Goal: Find specific page/section: Find specific page/section

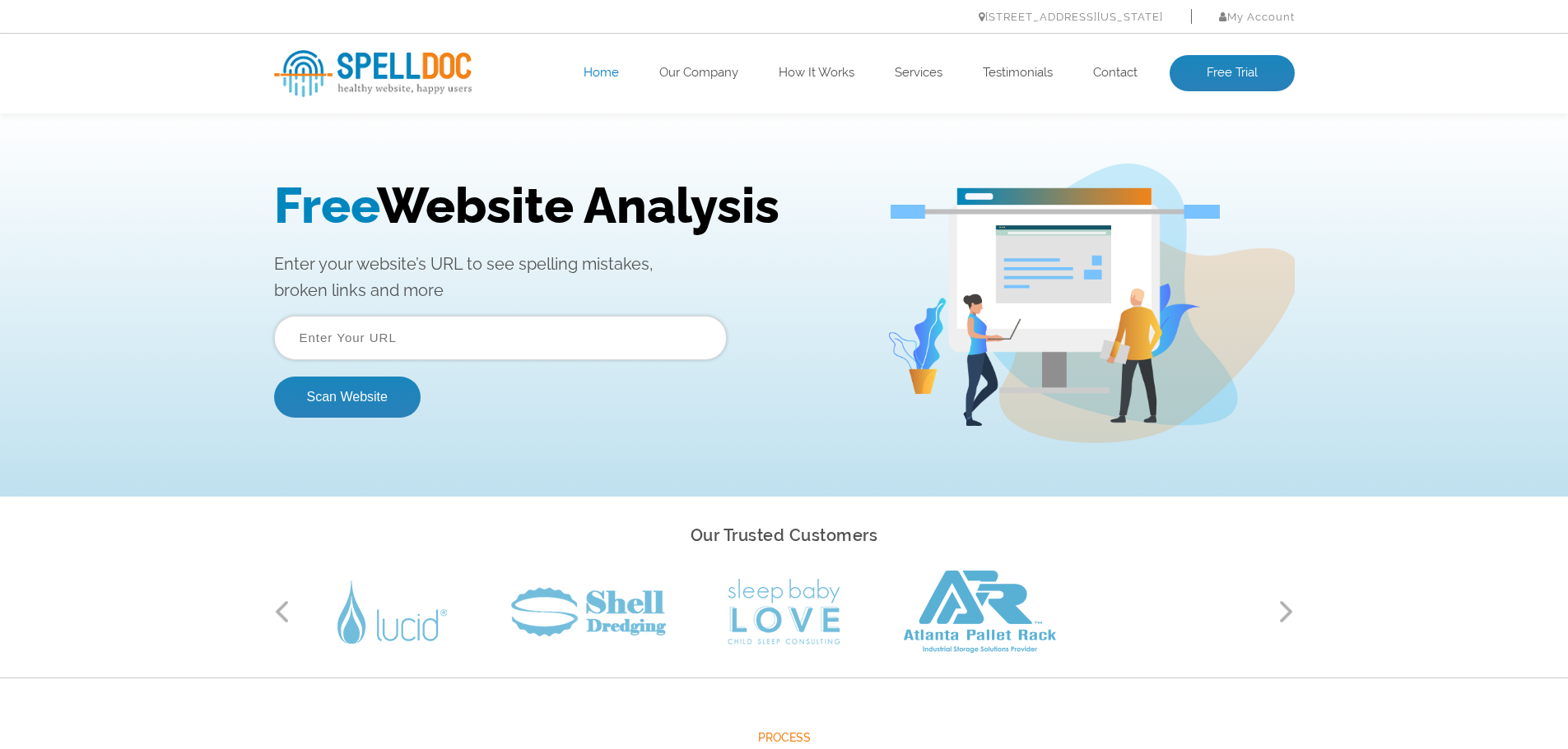
click at [415, 341] on input "text" at bounding box center [500, 337] width 453 height 44
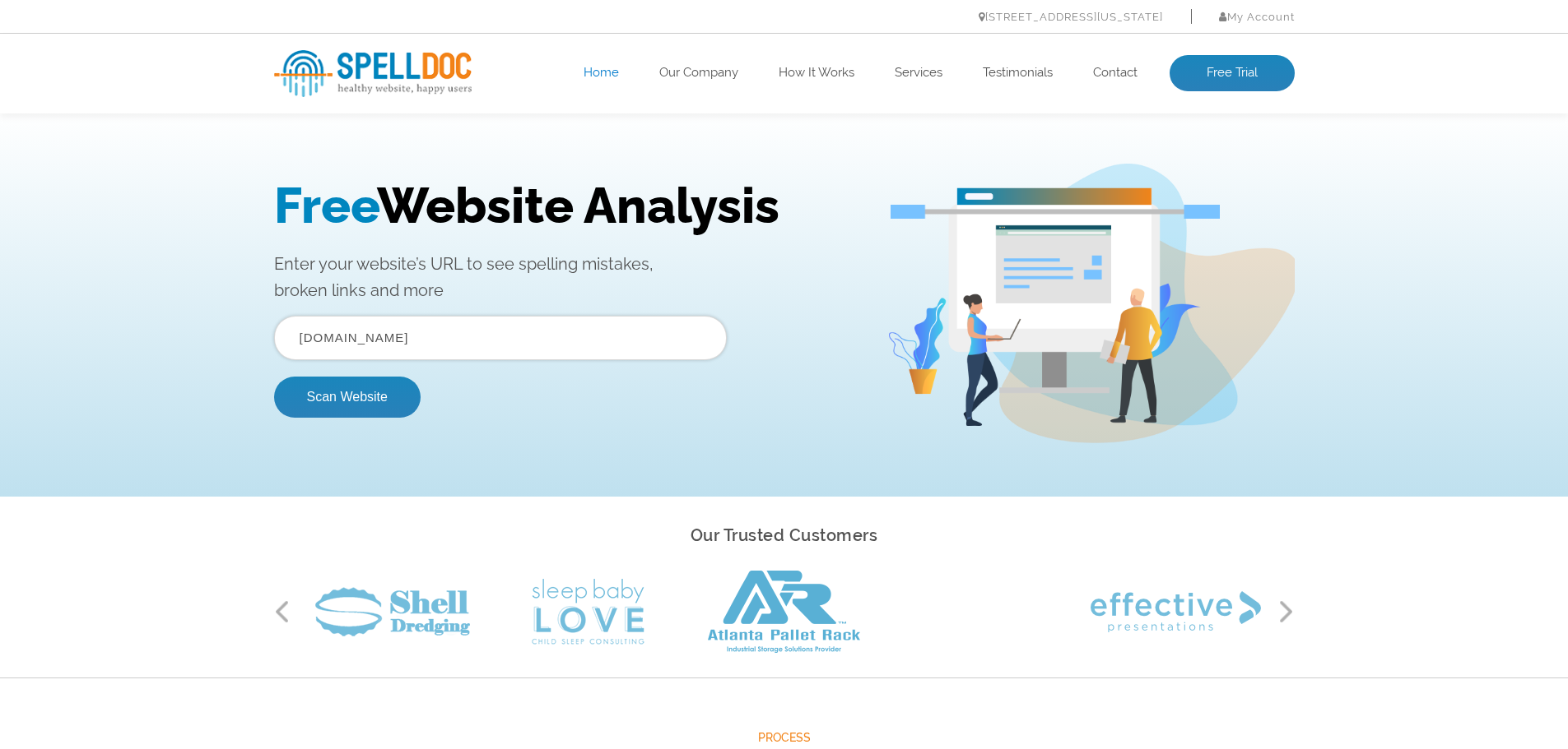
type input "irembo.rw"
click at [274, 377] on button "Scan Website" at bounding box center [347, 397] width 146 height 41
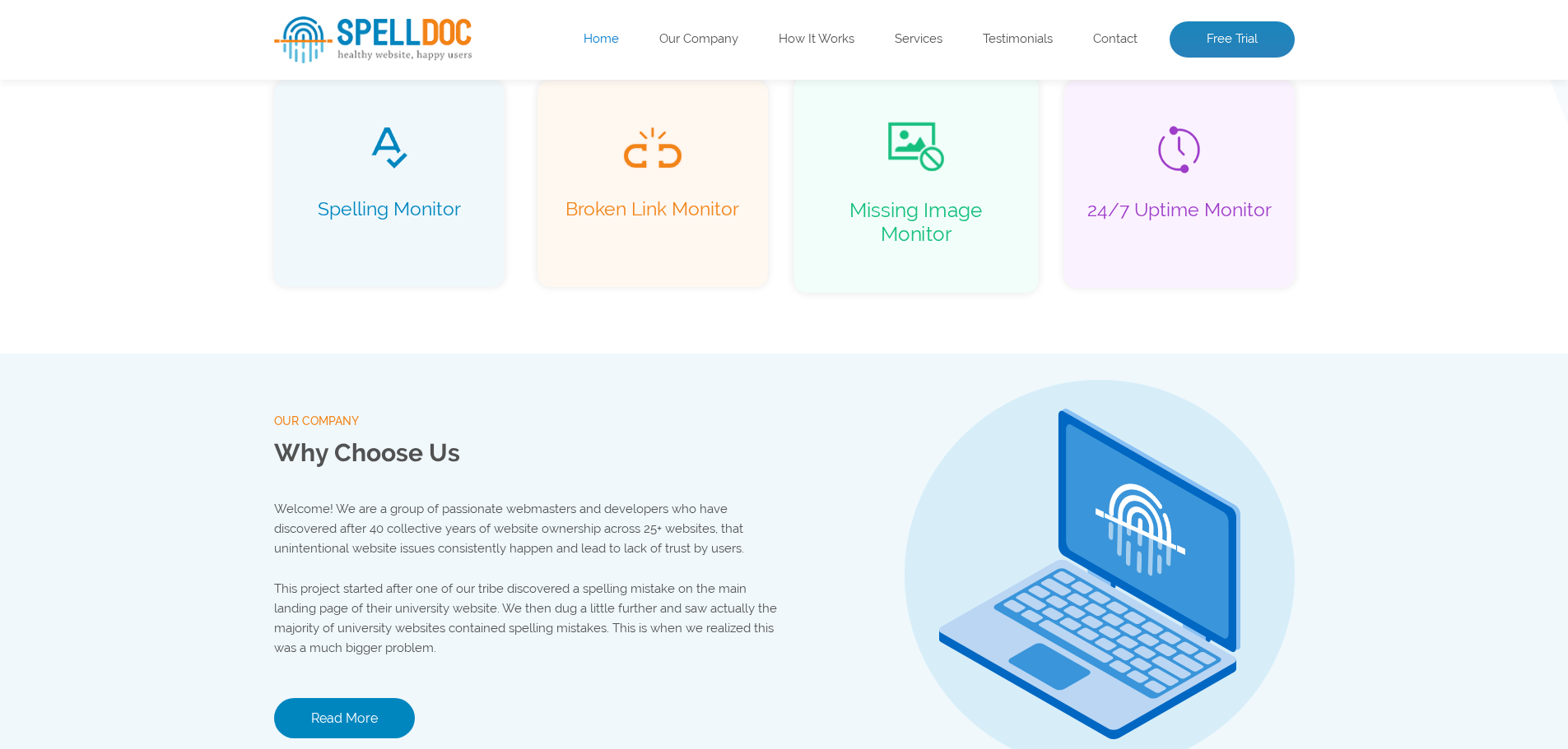
scroll to position [1357, 0]
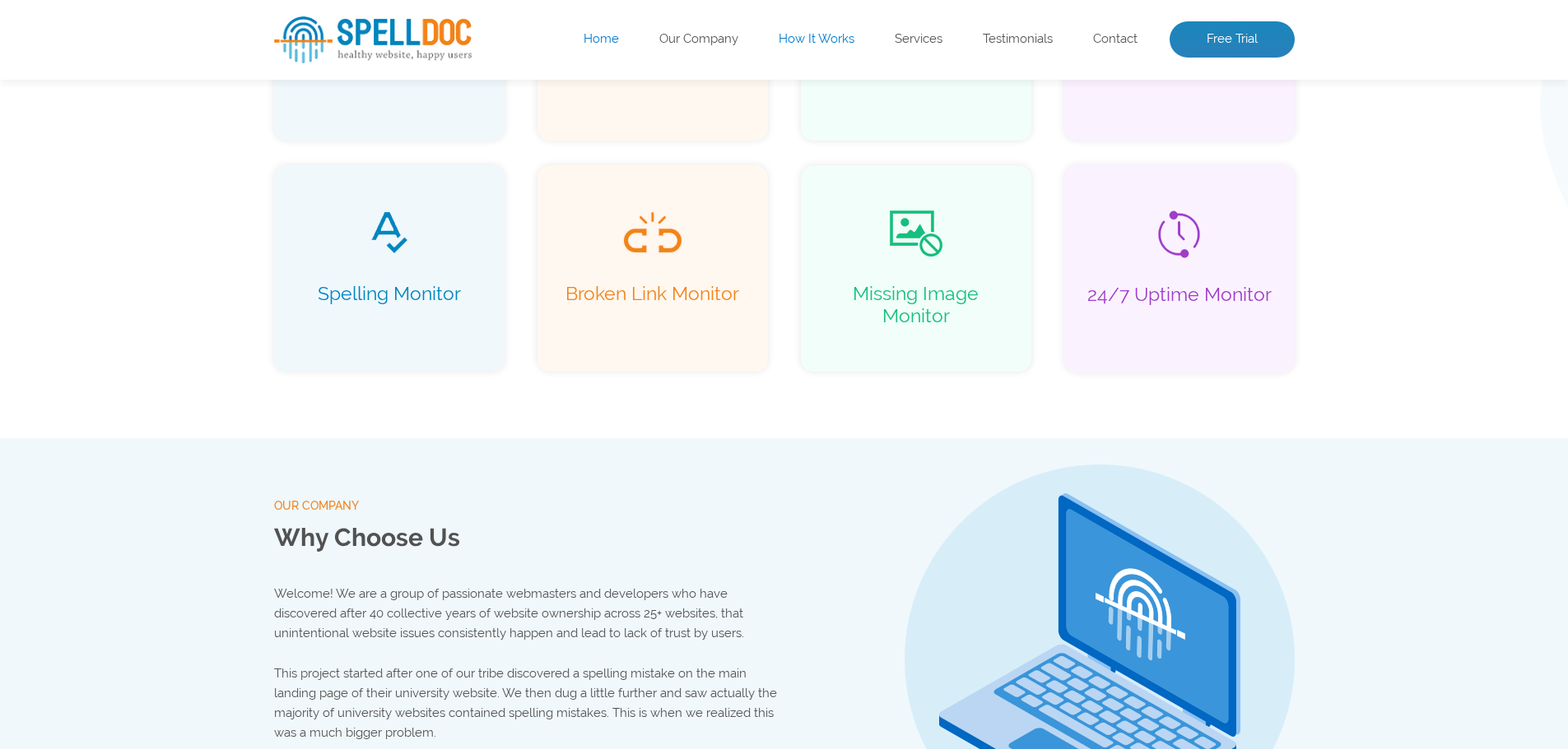
click at [810, 36] on link "How It Works" at bounding box center [816, 39] width 76 height 17
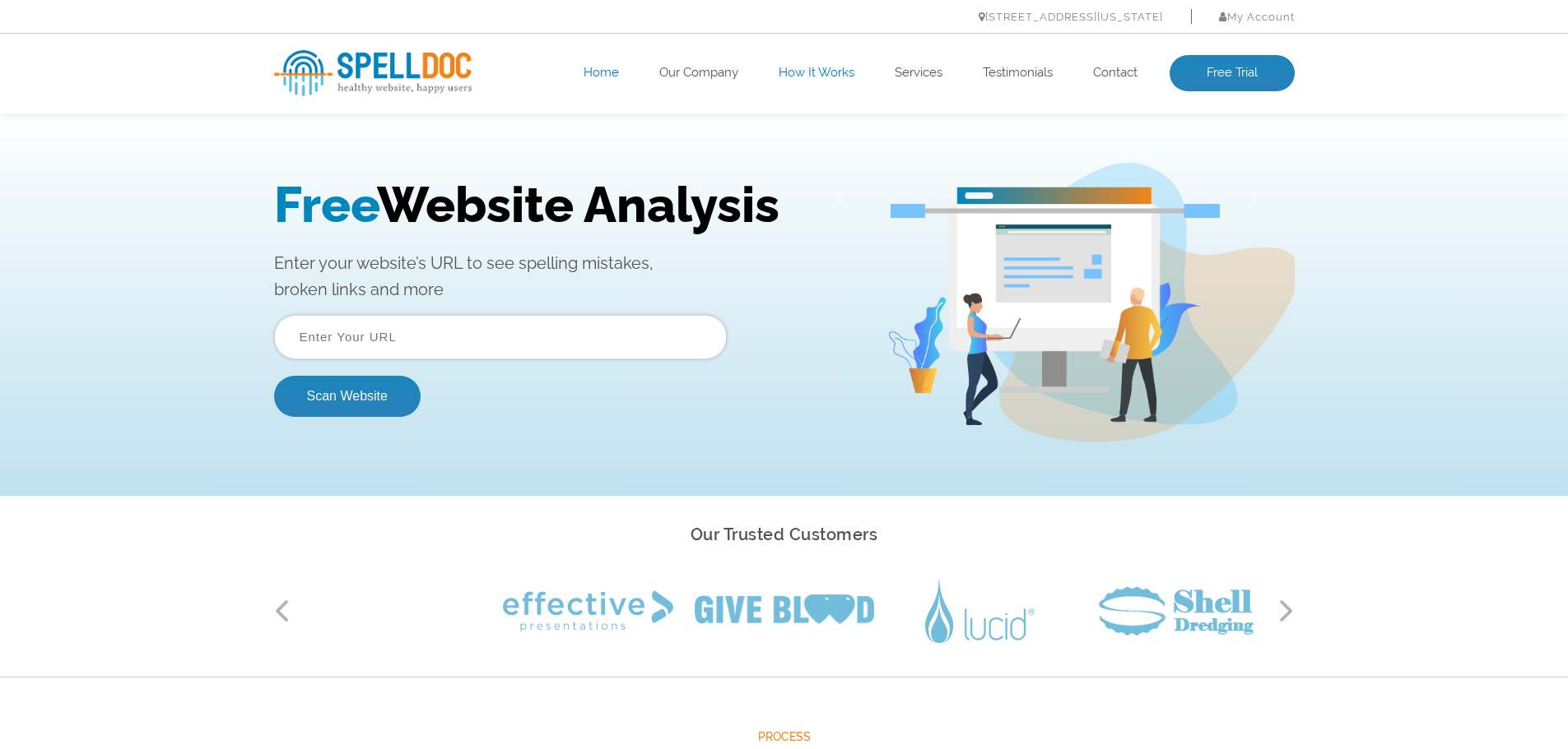
scroll to position [0, 0]
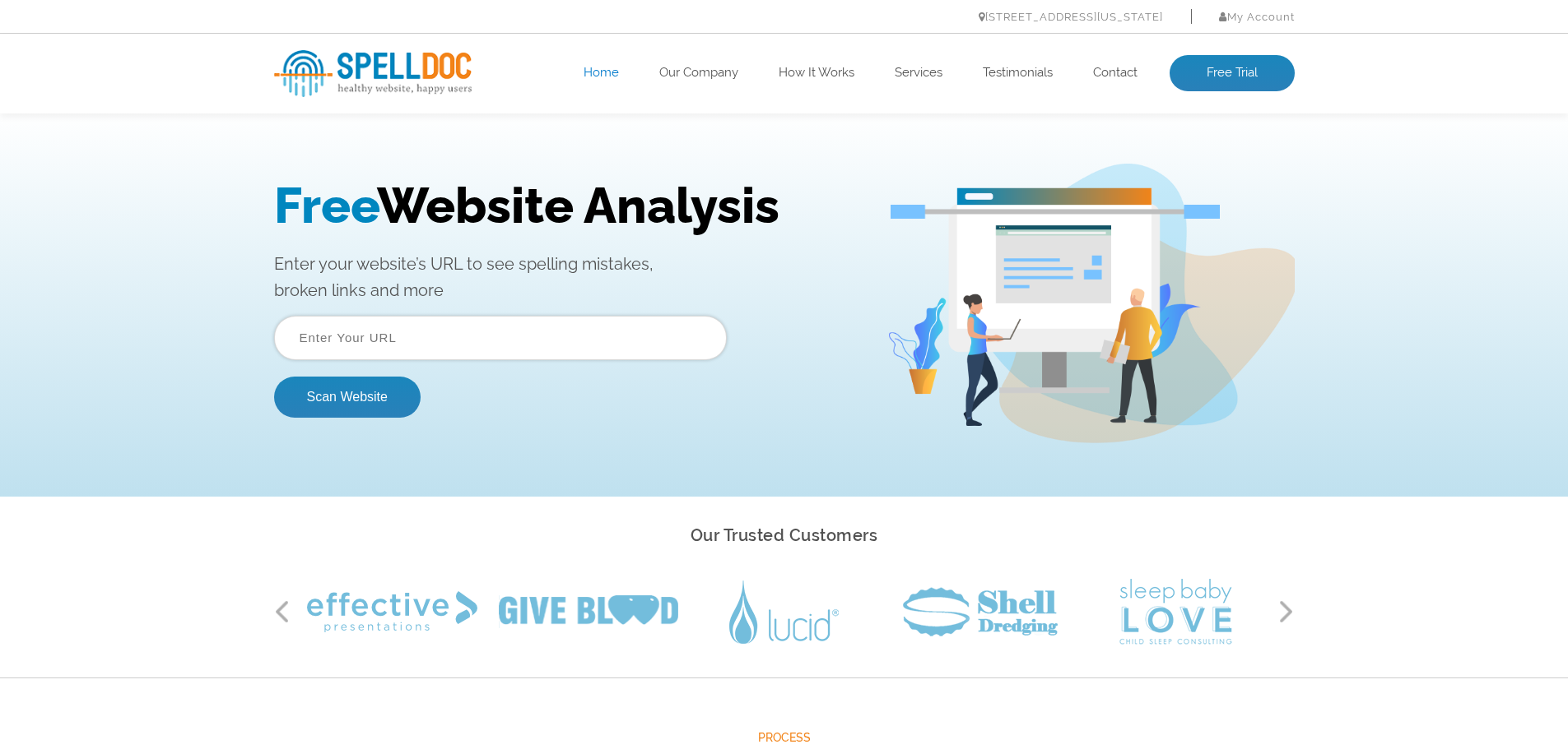
click at [1123, 84] on ul "Home Our Company How It Works Services Testimonials Contact Free Trial" at bounding box center [886, 73] width 817 height 37
click at [1110, 77] on link "Contact" at bounding box center [1114, 73] width 44 height 17
